Goal: Communication & Community: Answer question/provide support

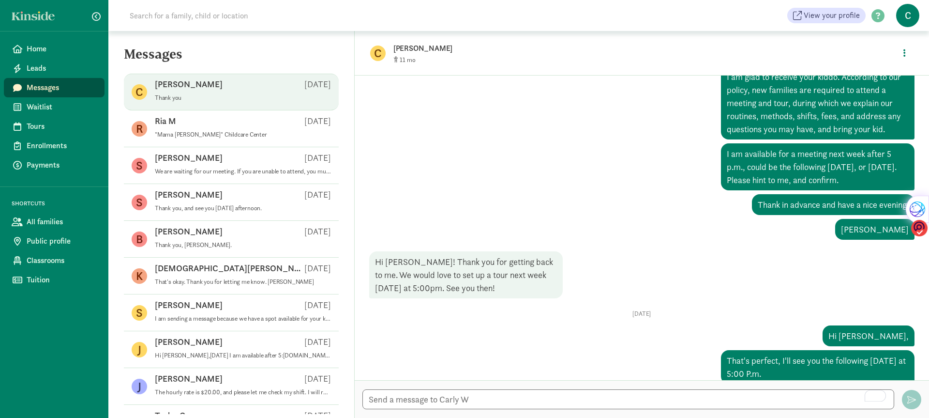
scroll to position [360, 0]
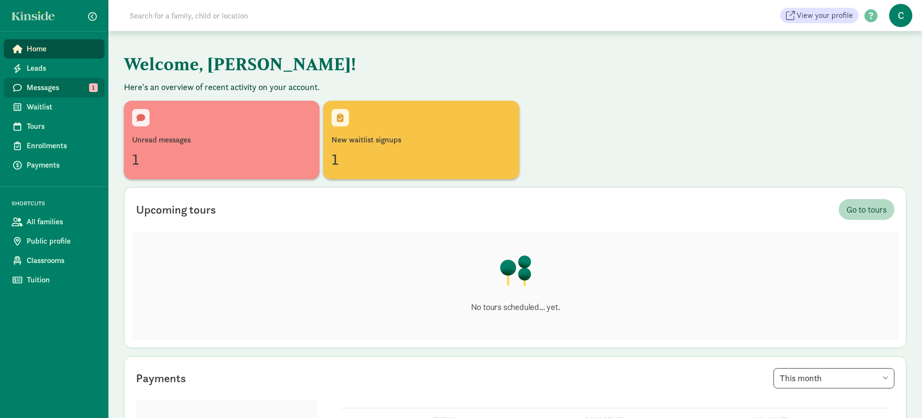
click at [38, 84] on span "Messages" at bounding box center [62, 88] width 70 height 12
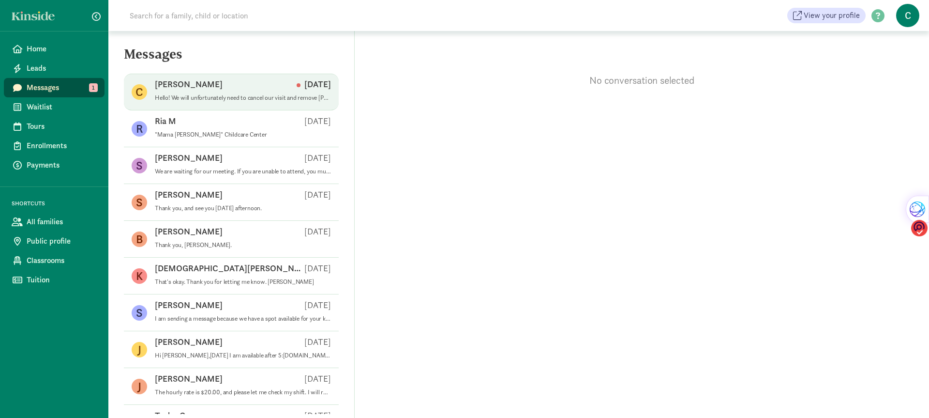
click at [246, 97] on p "Hello! We will unfortunately need to cancel our visit and remove [PERSON_NAME] …" at bounding box center [243, 98] width 176 height 8
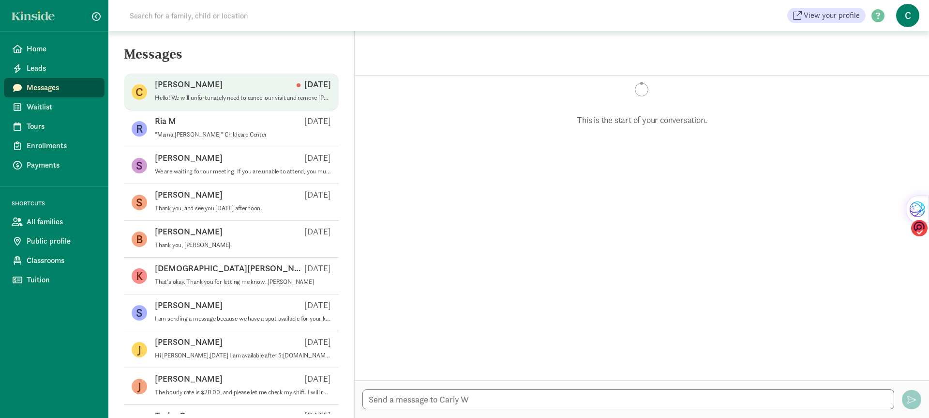
scroll to position [445, 0]
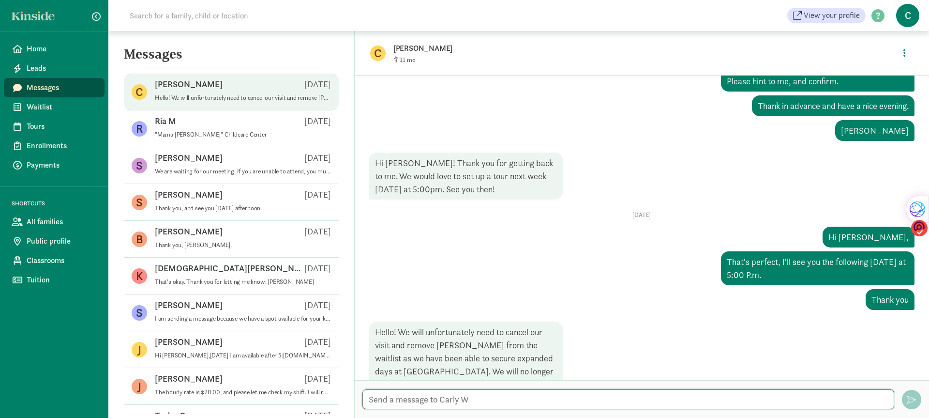
click at [410, 397] on textarea at bounding box center [628, 399] width 532 height 20
click at [507, 397] on textarea "That's okay. Thank you for hit me out" at bounding box center [628, 399] width 532 height 20
click at [867, 395] on div "Rewrite with Grammarly" at bounding box center [870, 395] width 9 height 9
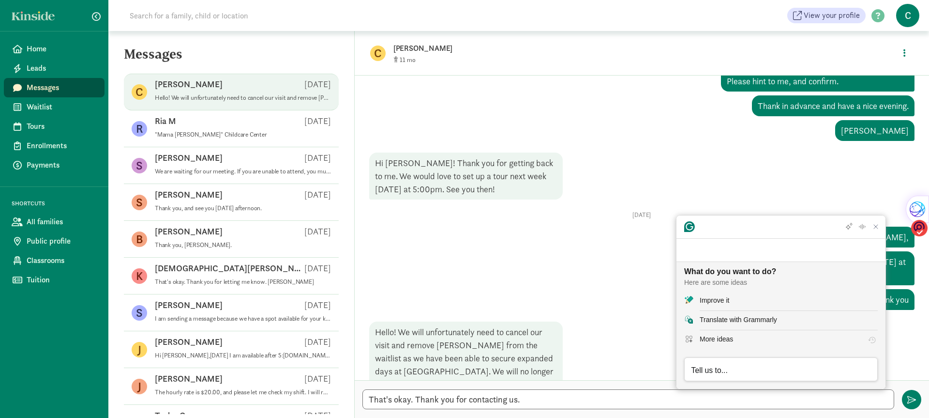
scroll to position [0, 0]
click at [709, 297] on div "Improve it" at bounding box center [715, 300] width 30 height 10
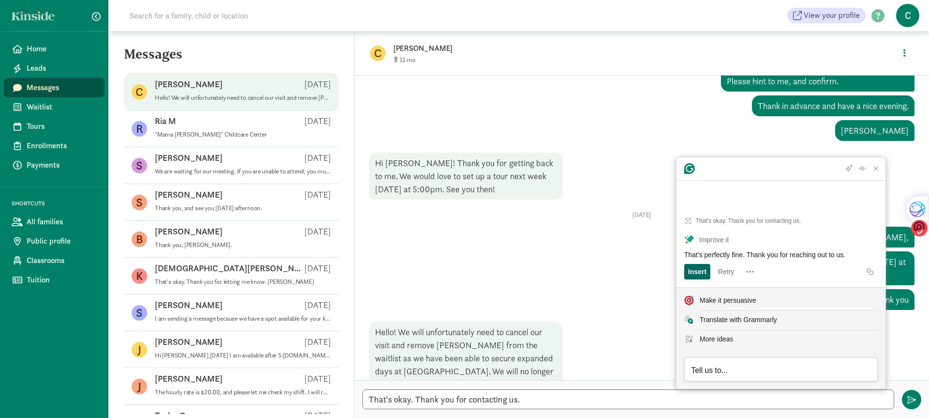
click at [701, 270] on div "Insert" at bounding box center [697, 271] width 18 height 15
click at [520, 399] on textarea "That's okay. Thank you for contacting us.That's perfectly fine. Thank you for r…" at bounding box center [628, 399] width 532 height 20
click at [612, 404] on textarea "That's perfectly fine. Thank you for reaching out to us." at bounding box center [628, 399] width 532 height 20
click at [607, 402] on textarea "That's perfectly fine. Thank you for reaching out to us." at bounding box center [628, 399] width 532 height 20
click at [505, 400] on textarea "That's perfectly fine. Thank you for reaching out to us." at bounding box center [628, 399] width 532 height 20
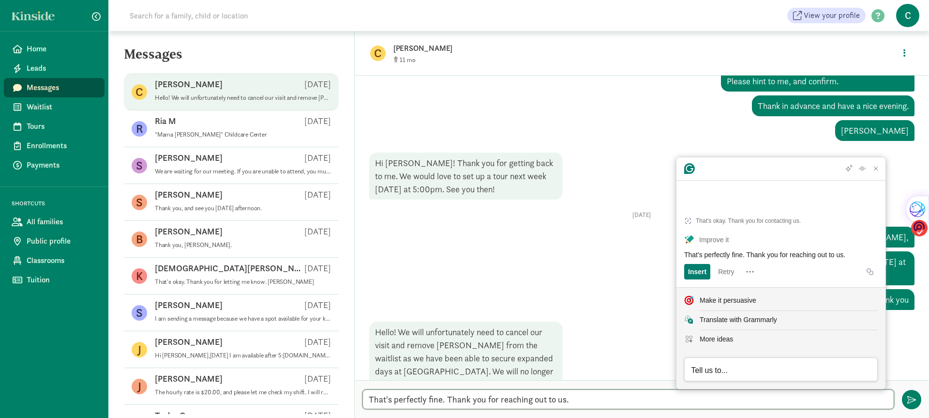
click at [570, 398] on textarea "That's perfectly fine. Thank you for reaching out to us." at bounding box center [628, 399] width 532 height 20
click at [501, 402] on textarea "That's perfectly fine. Thank you for reaching out to us." at bounding box center [628, 399] width 532 height 20
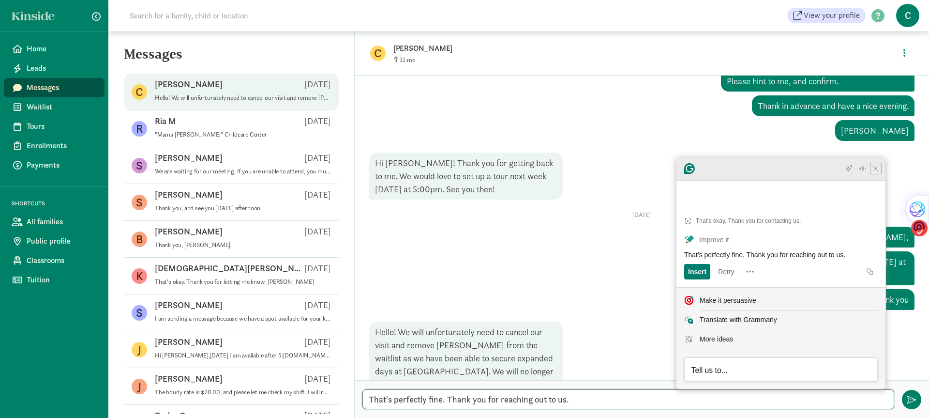
type textarea "That's perfectly fine. Thank you for reaching out to us."
click at [876, 172] on icon "Close Grammarly Assistant" at bounding box center [876, 169] width 8 height 8
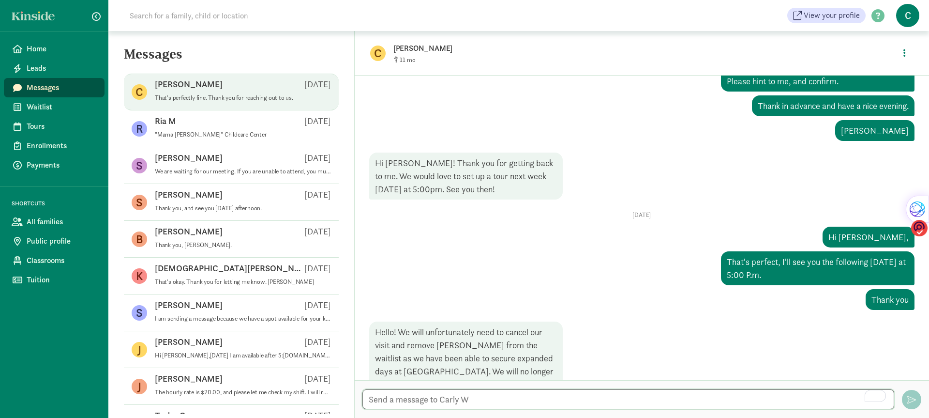
scroll to position [491, 0]
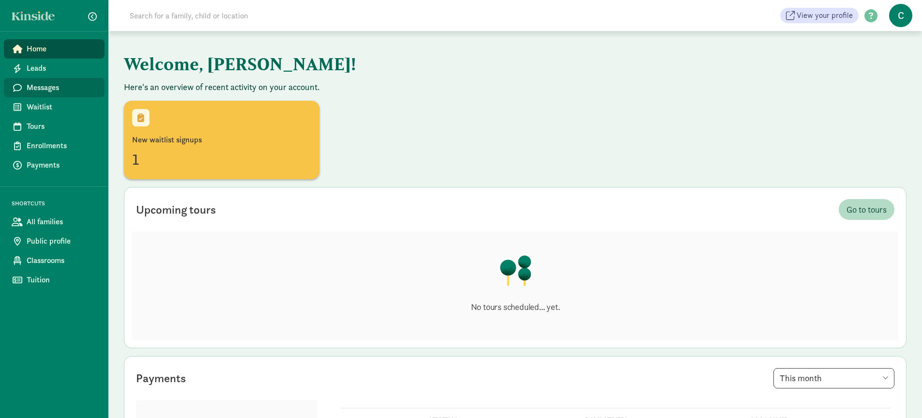
click at [51, 89] on span "Messages" at bounding box center [62, 88] width 70 height 12
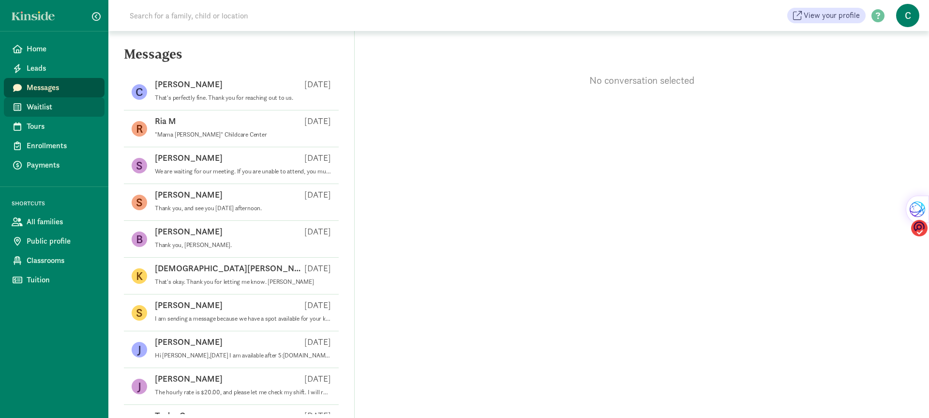
click at [36, 106] on span "Waitlist" at bounding box center [62, 107] width 70 height 12
